Goal: Information Seeking & Learning: Learn about a topic

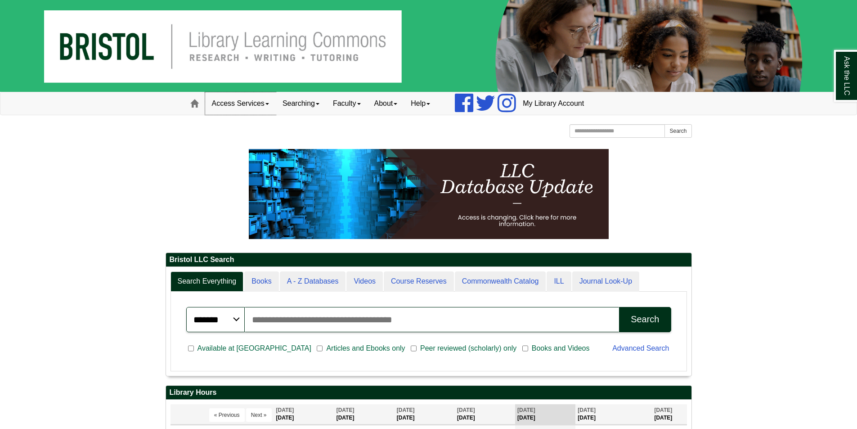
click at [257, 105] on link "Access Services" at bounding box center [240, 103] width 71 height 22
click at [233, 133] on link "Chromebooks" at bounding box center [253, 133] width 94 height 10
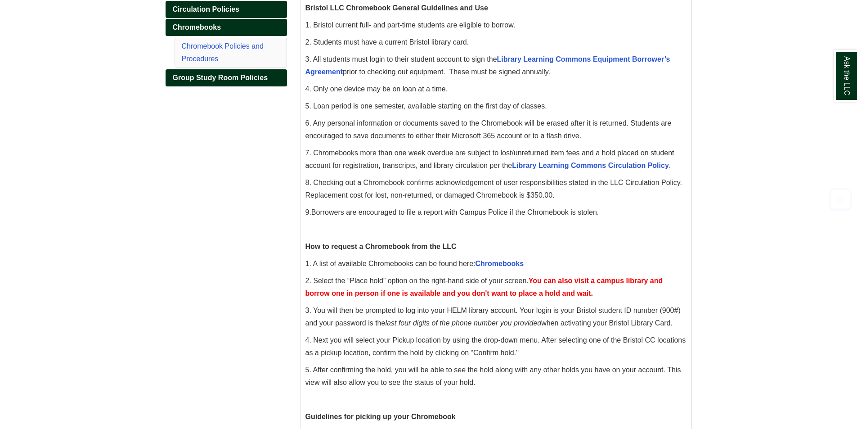
scroll to position [180, 0]
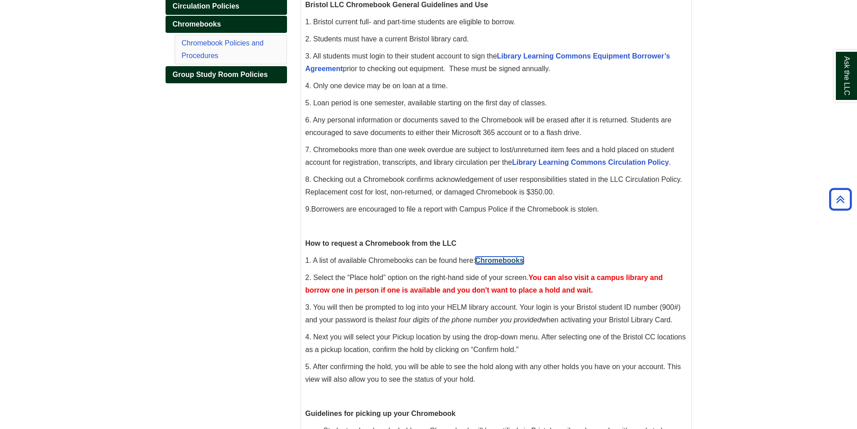
click at [505, 259] on link "Chromebooks" at bounding box center [499, 260] width 49 height 8
drag, startPoint x: 546, startPoint y: 260, endPoint x: 312, endPoint y: 251, distance: 234.4
click at [312, 251] on div "Ask the LLC" at bounding box center [428, 214] width 857 height 429
